Goal: Find specific page/section: Find specific page/section

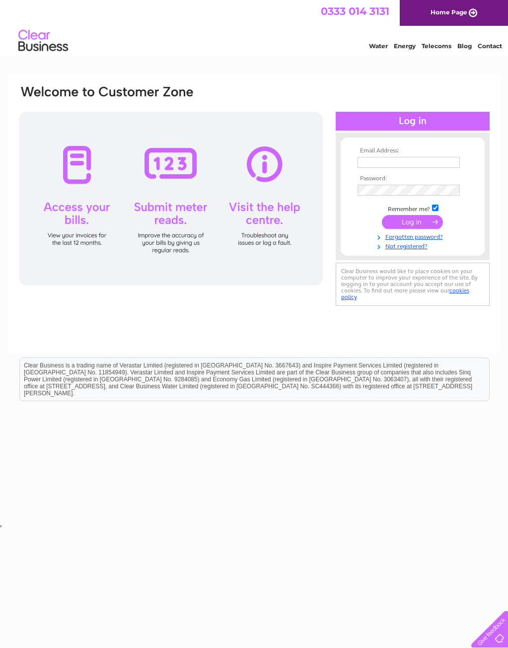
click at [392, 153] on th "Email Address:" at bounding box center [412, 150] width 115 height 7
click at [397, 155] on td at bounding box center [412, 162] width 115 height 16
click at [397, 160] on input "text" at bounding box center [408, 162] width 102 height 11
type input "[EMAIL_ADDRESS][DOMAIN_NAME]"
click at [382, 216] on input "submit" at bounding box center [412, 223] width 61 height 14
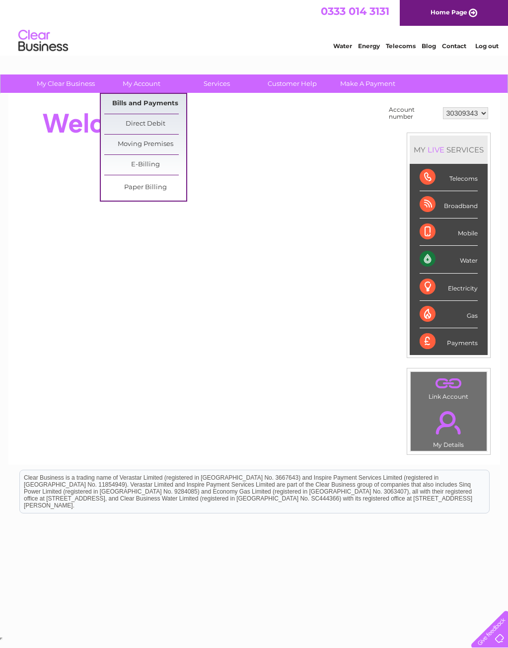
click at [144, 105] on link "Bills and Payments" at bounding box center [145, 104] width 82 height 20
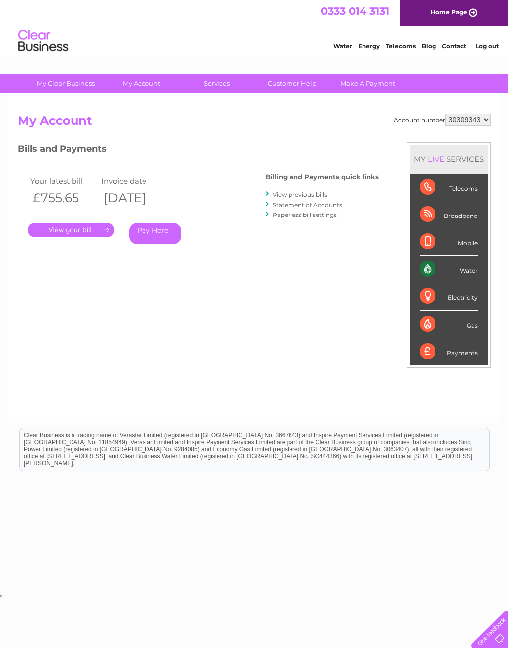
click at [75, 230] on link "." at bounding box center [71, 230] width 86 height 14
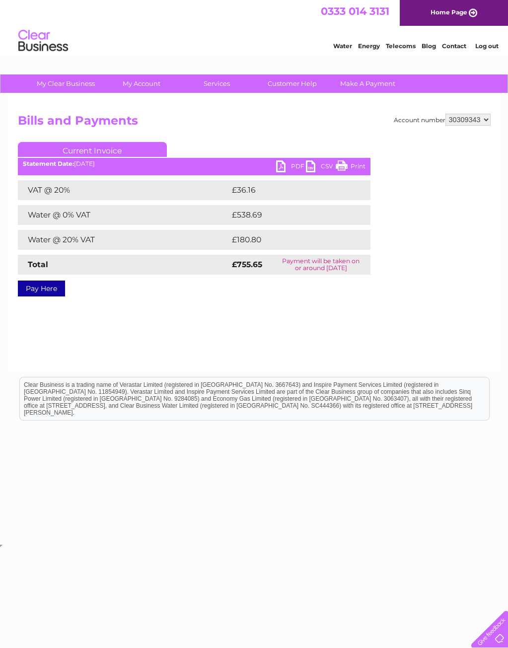
click at [279, 166] on link "PDF" at bounding box center [291, 167] width 30 height 14
